Goal: Task Accomplishment & Management: Manage account settings

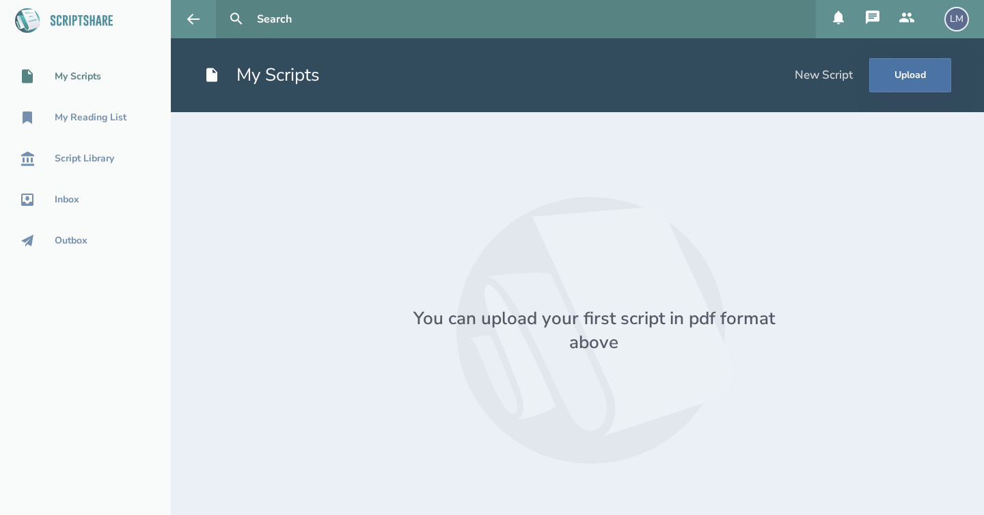
click at [960, 25] on div "LM" at bounding box center [957, 19] width 25 height 25
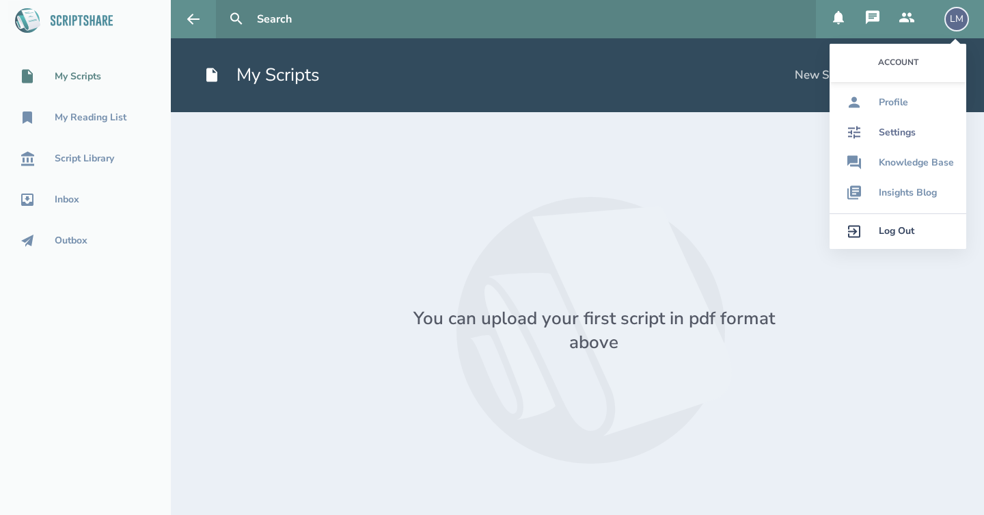
click at [922, 137] on link "Settings" at bounding box center [898, 133] width 137 height 30
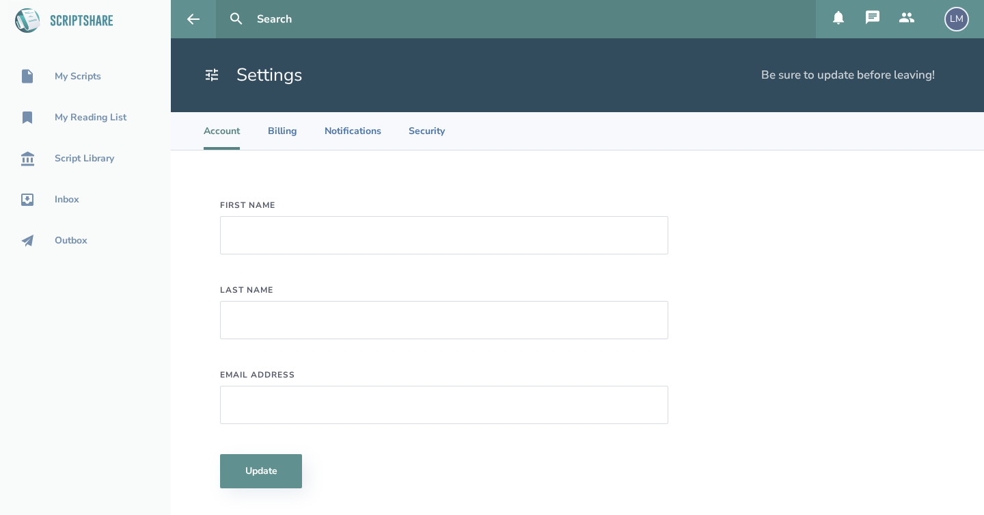
type input "[PERSON_NAME]"
type input "[EMAIL_ADDRESS][DOMAIN_NAME]"
click at [842, 282] on div "First Name [PERSON_NAME] Last Name [PERSON_NAME] Email Address [EMAIL_ADDRESS][…" at bounding box center [577, 343] width 813 height 387
click at [278, 141] on li "Billing" at bounding box center [282, 131] width 30 height 38
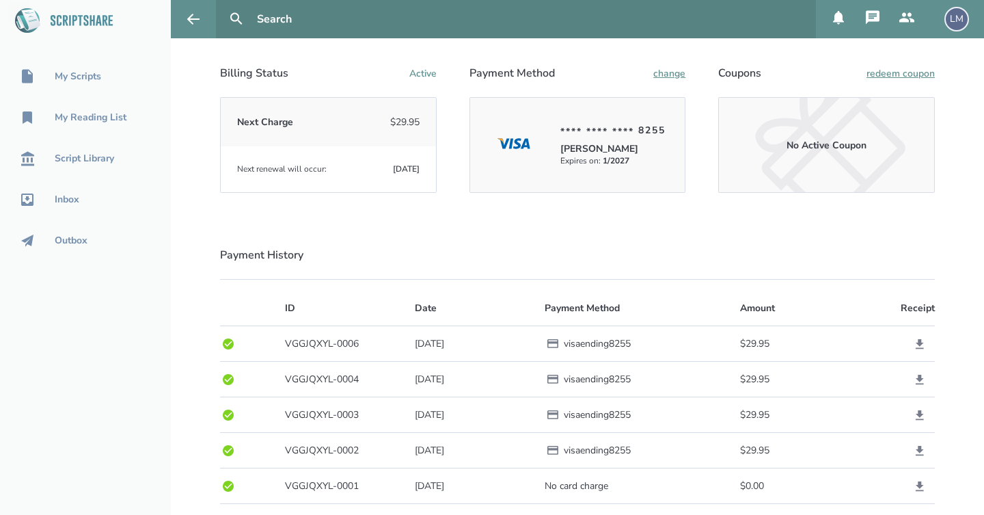
scroll to position [-1, 0]
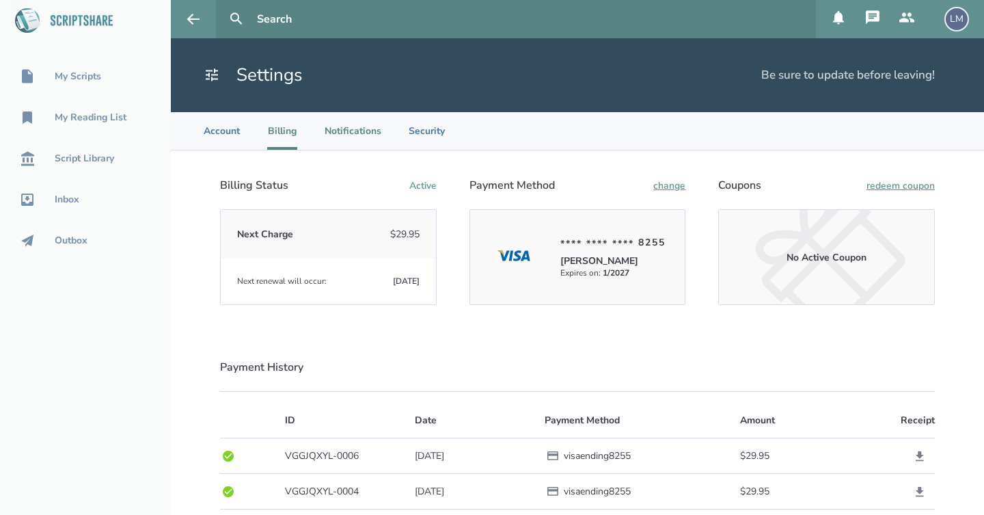
click at [347, 128] on li "Notifications" at bounding box center [353, 131] width 57 height 38
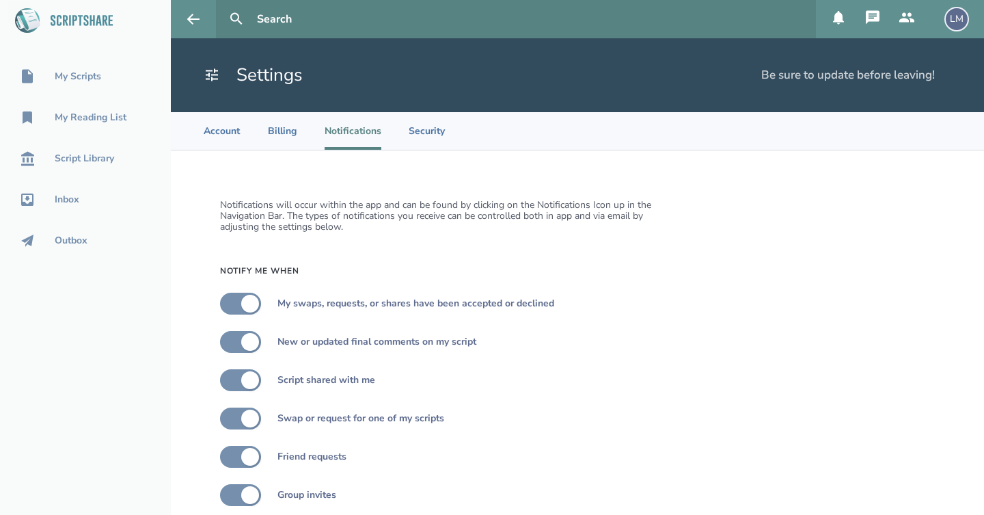
scroll to position [0, 0]
click at [94, 75] on div "My Scripts" at bounding box center [78, 76] width 46 height 11
